Goal: Task Accomplishment & Management: Manage account settings

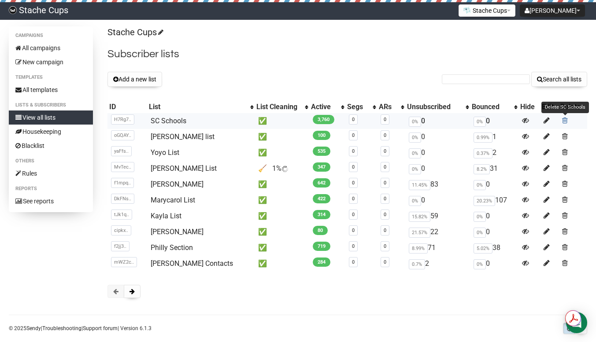
click at [565, 122] on span at bounding box center [565, 120] width 6 height 7
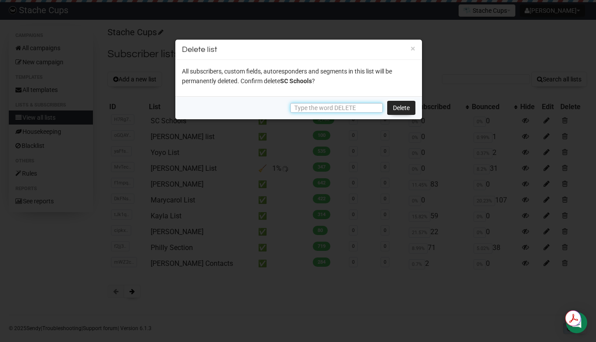
click at [344, 105] on input "text" at bounding box center [336, 108] width 92 height 10
type input "DELETE"
click at [393, 108] on link "Delete" at bounding box center [401, 108] width 28 height 14
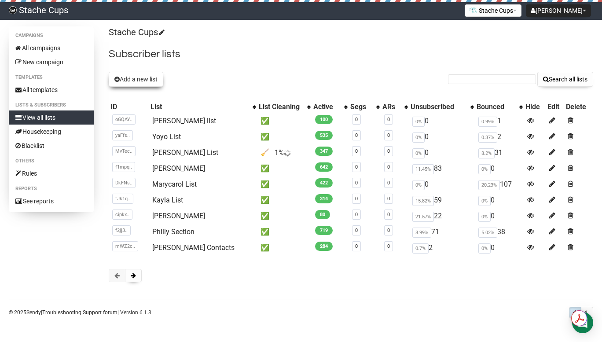
click at [134, 78] on button "Add a new list" at bounding box center [136, 79] width 55 height 15
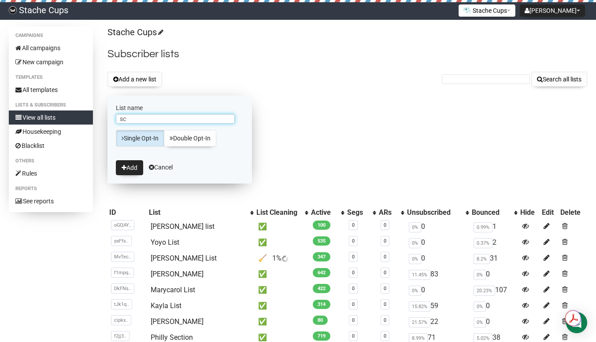
type input "s"
type input "SC Schools"
click at [135, 170] on button "Add" at bounding box center [129, 167] width 27 height 15
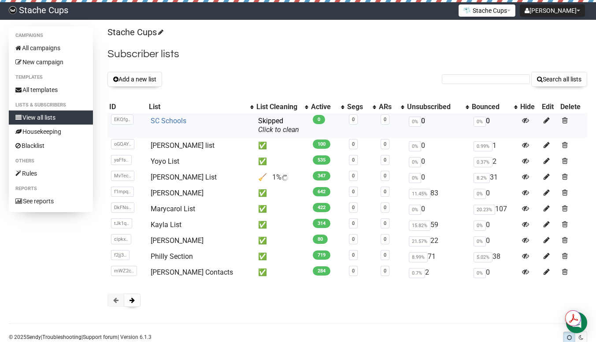
click at [174, 120] on link "SC Schools" at bounding box center [169, 121] width 36 height 8
